Goal: Information Seeking & Learning: Check status

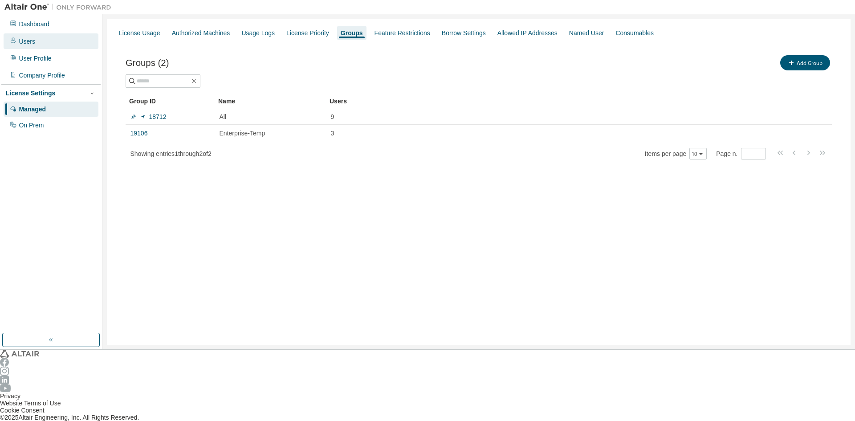
click at [34, 36] on div "Users" at bounding box center [51, 40] width 95 height 15
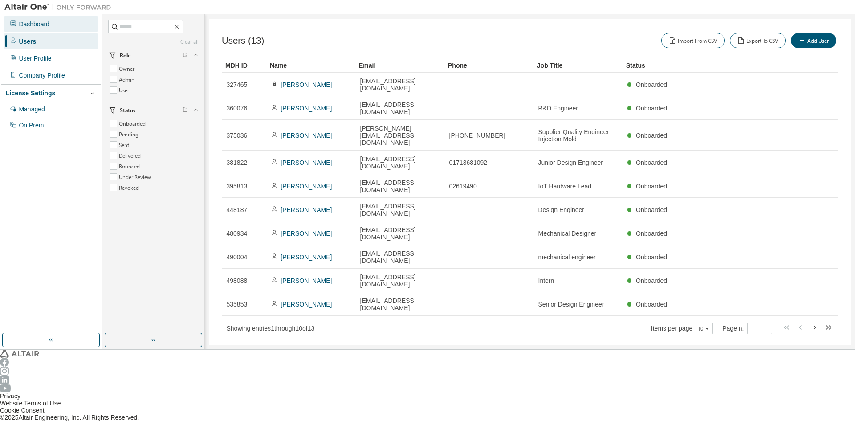
click at [26, 25] on div "Dashboard" at bounding box center [34, 23] width 31 height 7
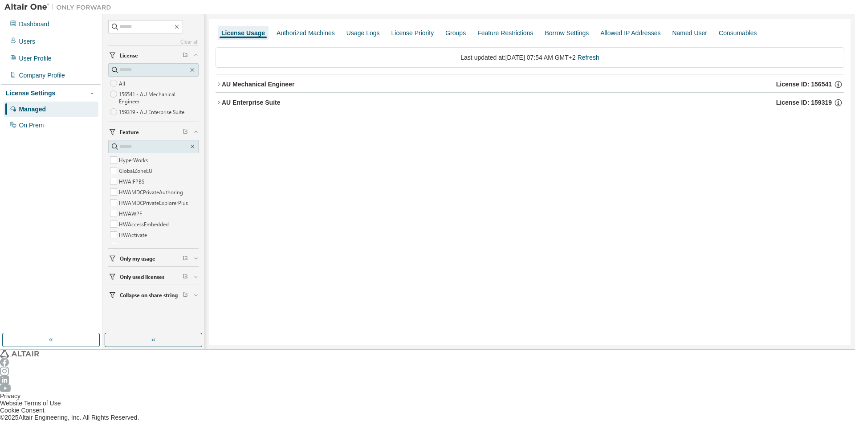
click at [235, 99] on div "AU Enterprise Suite" at bounding box center [251, 102] width 58 height 7
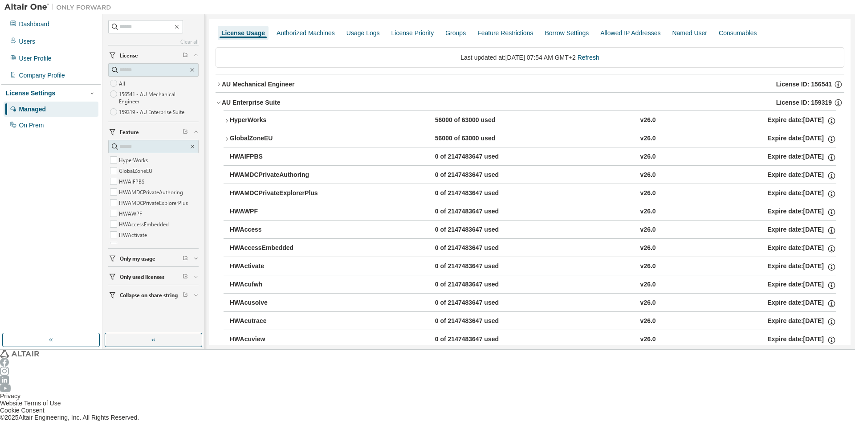
click at [231, 116] on div "HyperWorks" at bounding box center [276, 120] width 93 height 9
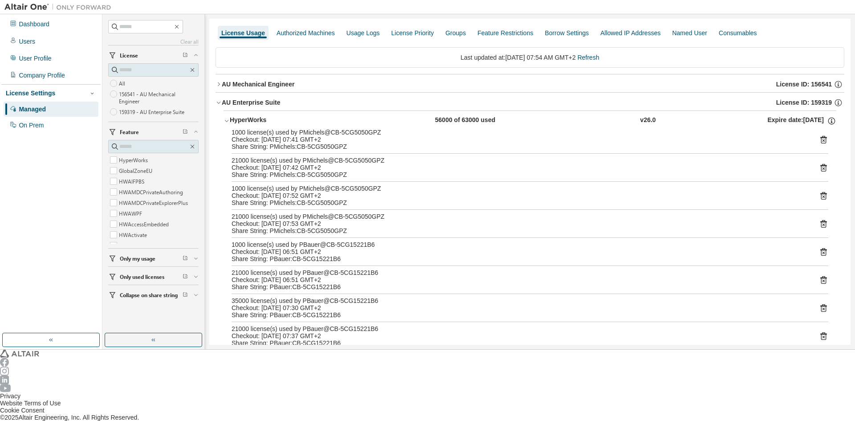
click at [225, 117] on icon "button" at bounding box center [226, 120] width 6 height 6
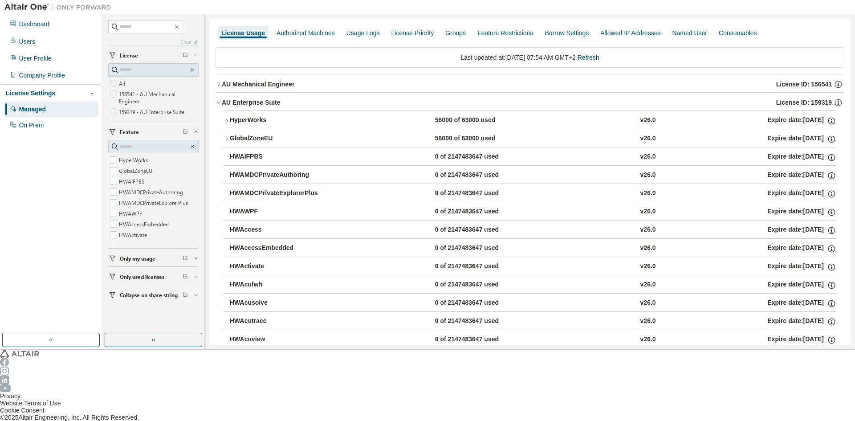
click at [218, 99] on icon "button" at bounding box center [218, 102] width 6 height 6
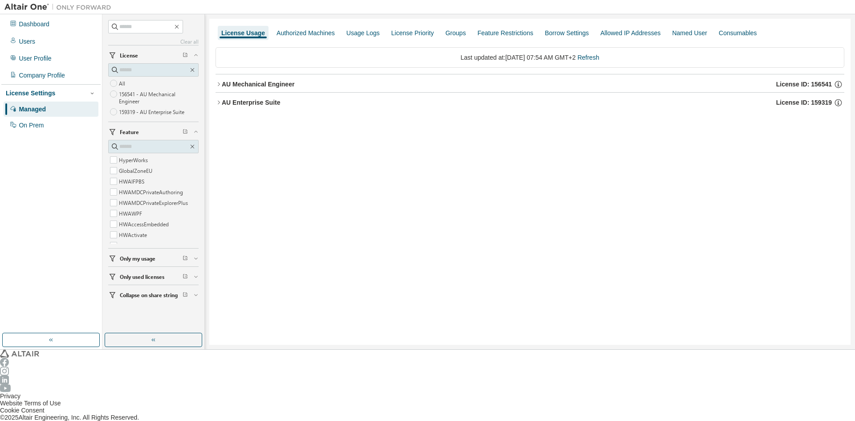
click at [217, 81] on icon "button" at bounding box center [218, 84] width 6 height 6
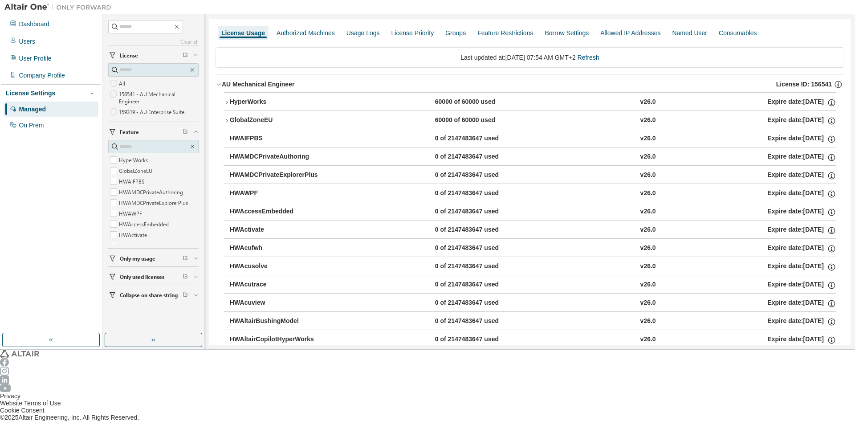
click at [216, 81] on icon "button" at bounding box center [218, 84] width 6 height 6
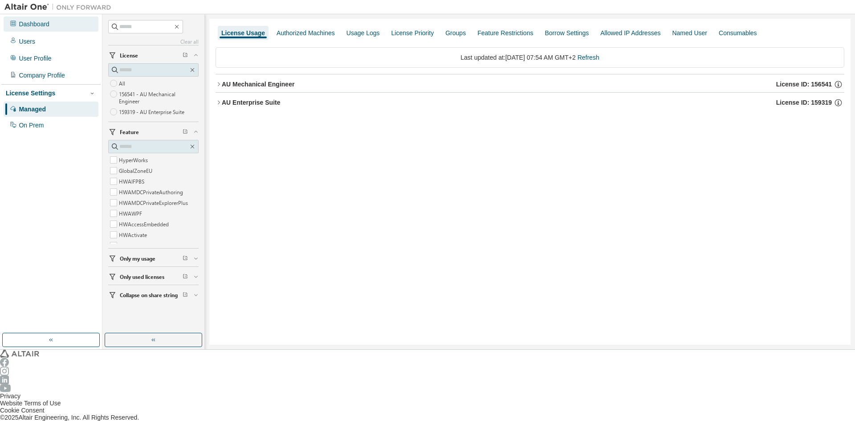
click at [30, 27] on div "Dashboard" at bounding box center [34, 23] width 31 height 7
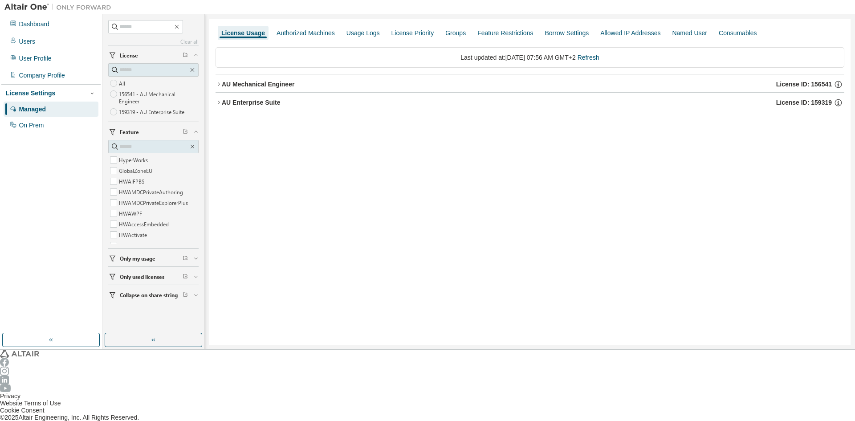
click at [218, 81] on icon "button" at bounding box center [218, 84] width 6 height 6
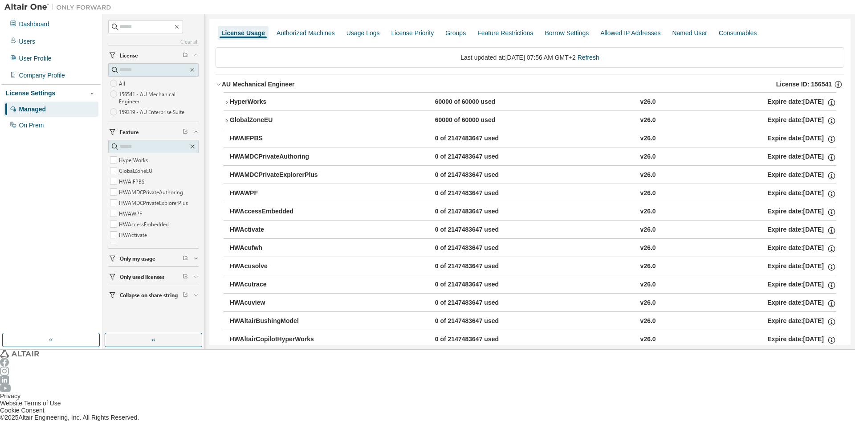
click at [226, 101] on icon "button" at bounding box center [227, 103] width 2 height 4
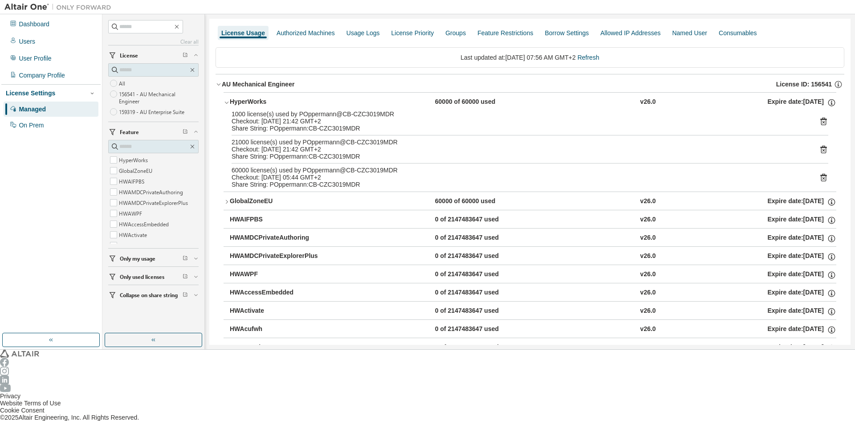
click at [225, 101] on icon "button" at bounding box center [227, 102] width 4 height 2
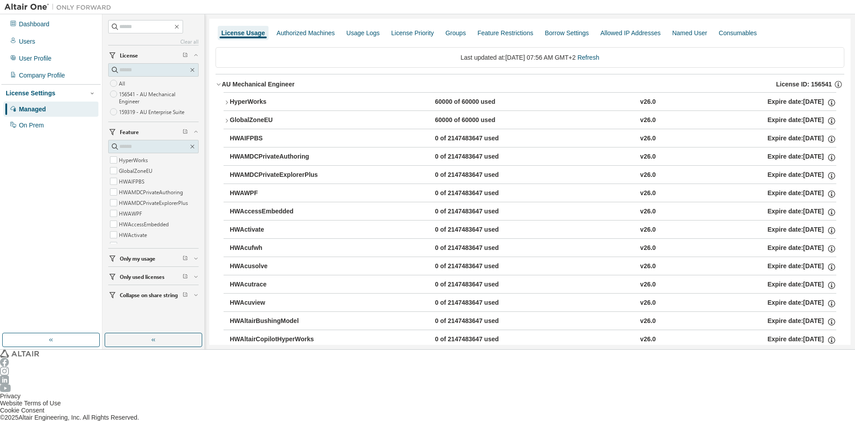
click at [218, 82] on icon "button" at bounding box center [218, 84] width 6 height 6
